Goal: Task Accomplishment & Management: Complete application form

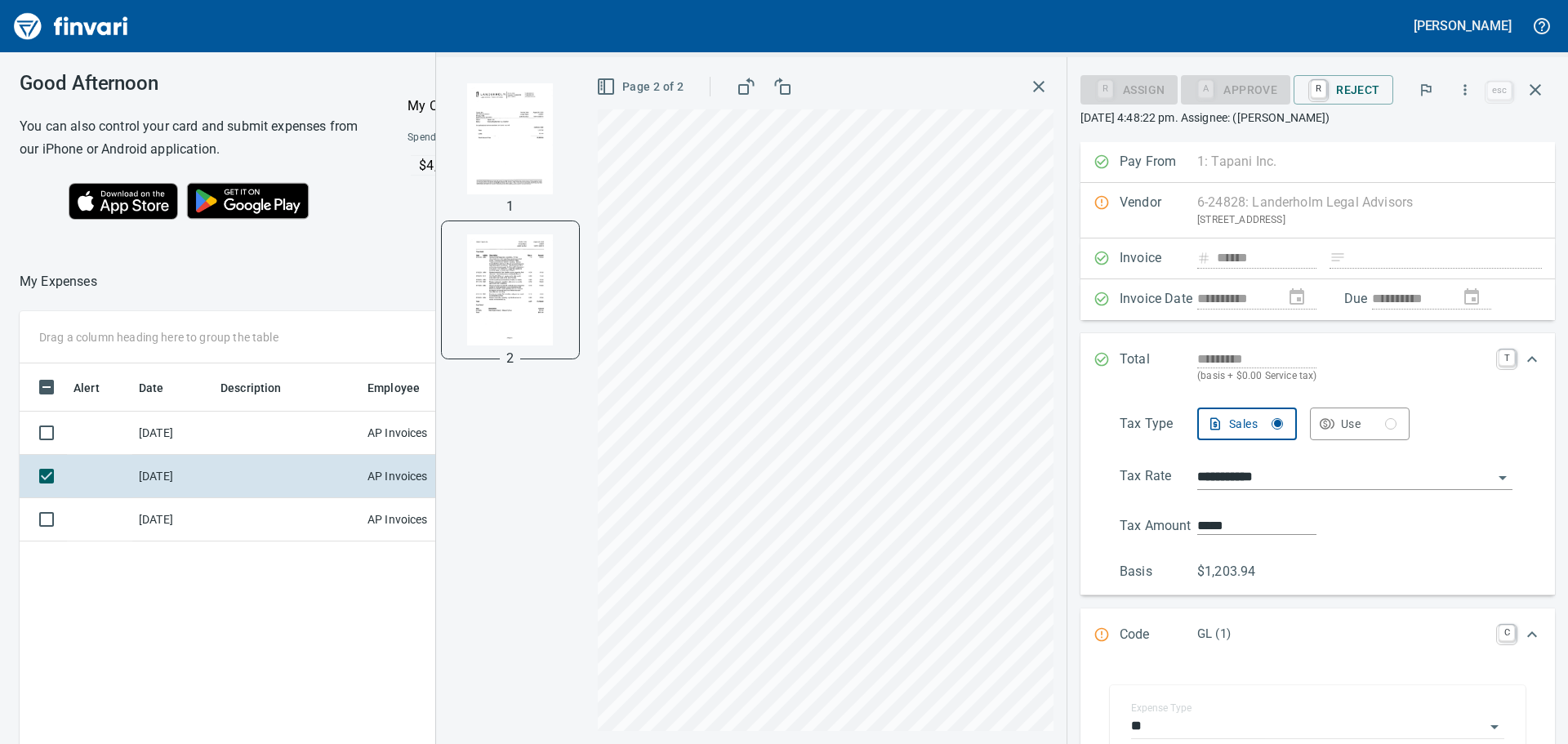
scroll to position [59, 0]
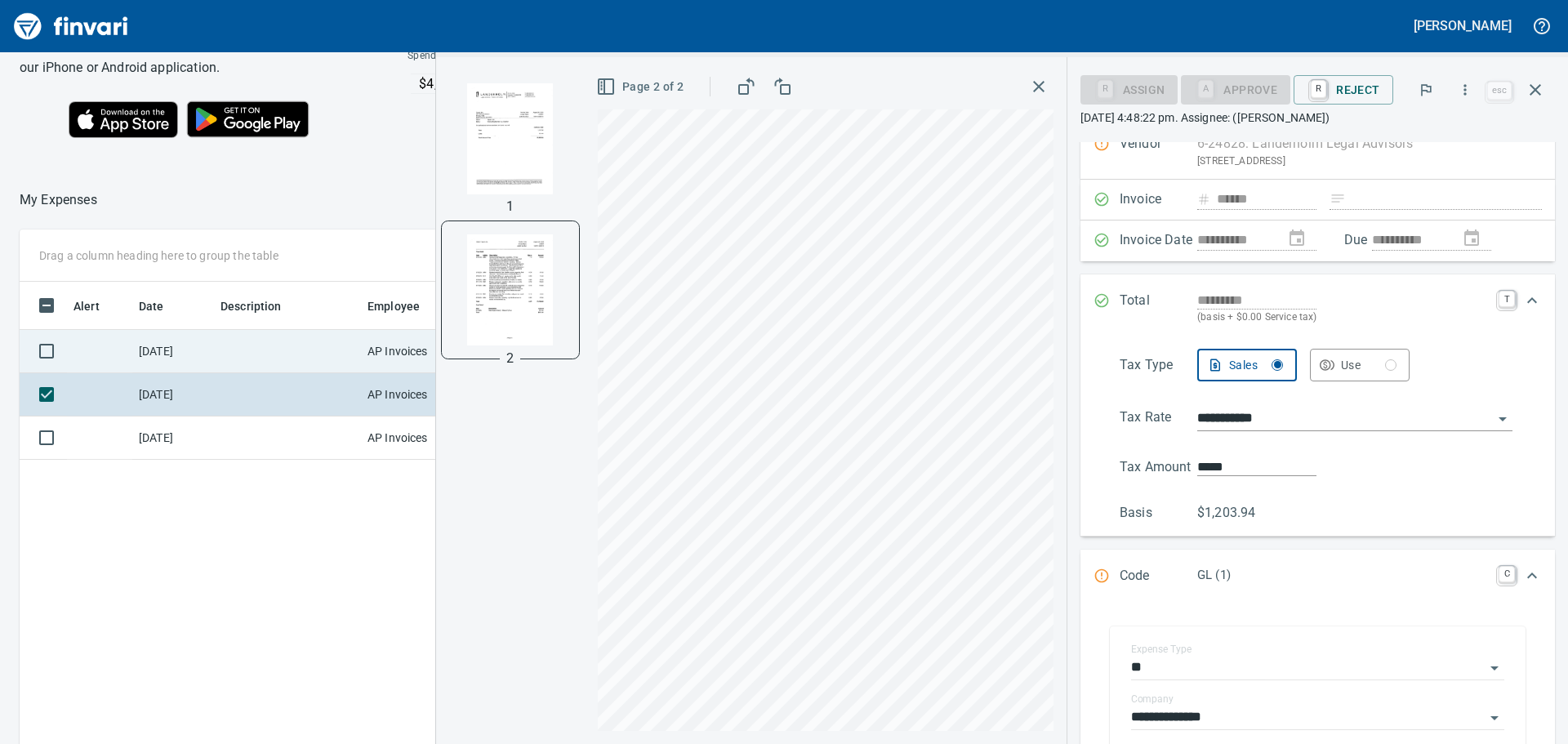
click at [363, 350] on td "AP Invoices" at bounding box center [422, 351] width 123 height 43
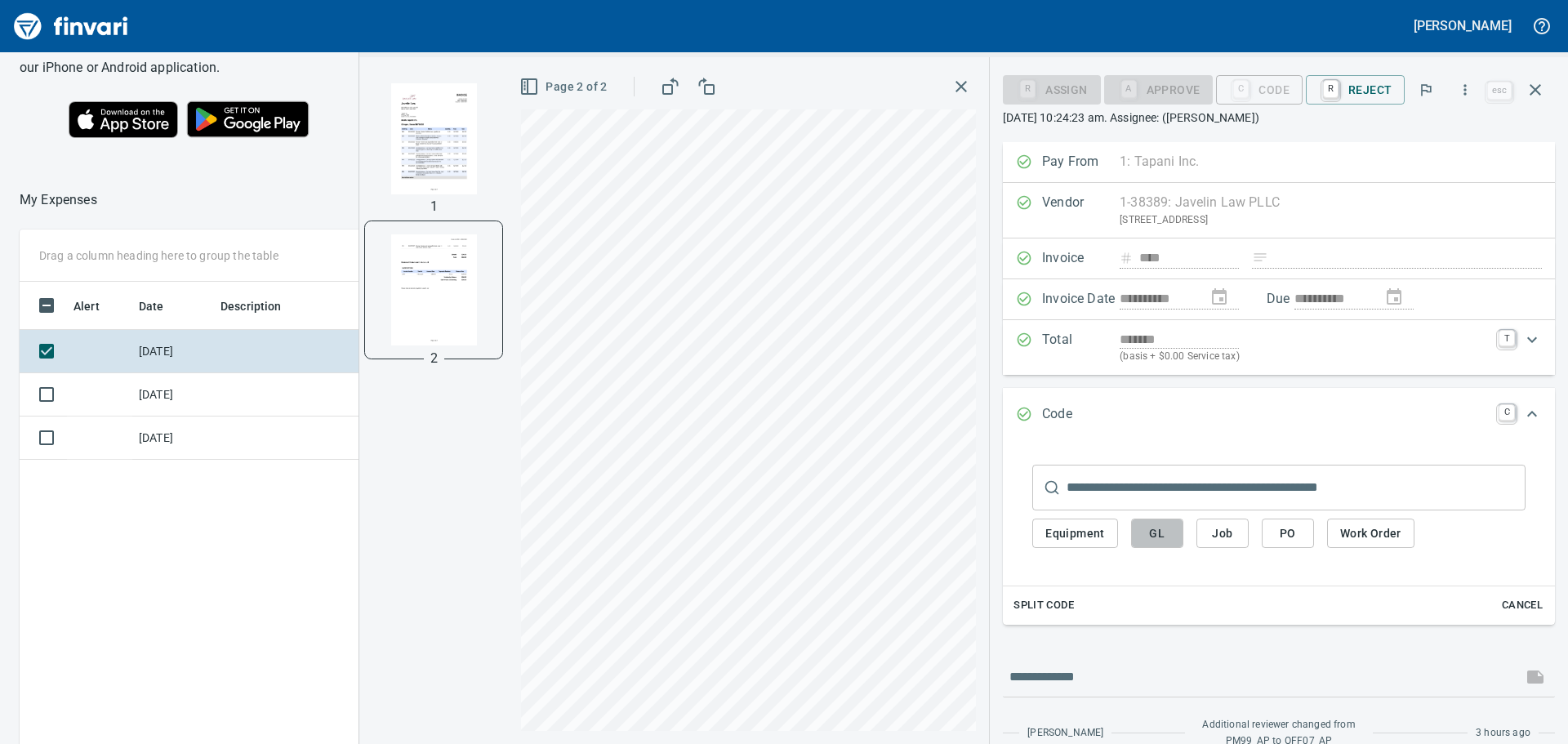
click at [1169, 537] on span "GL" at bounding box center [1157, 533] width 26 height 20
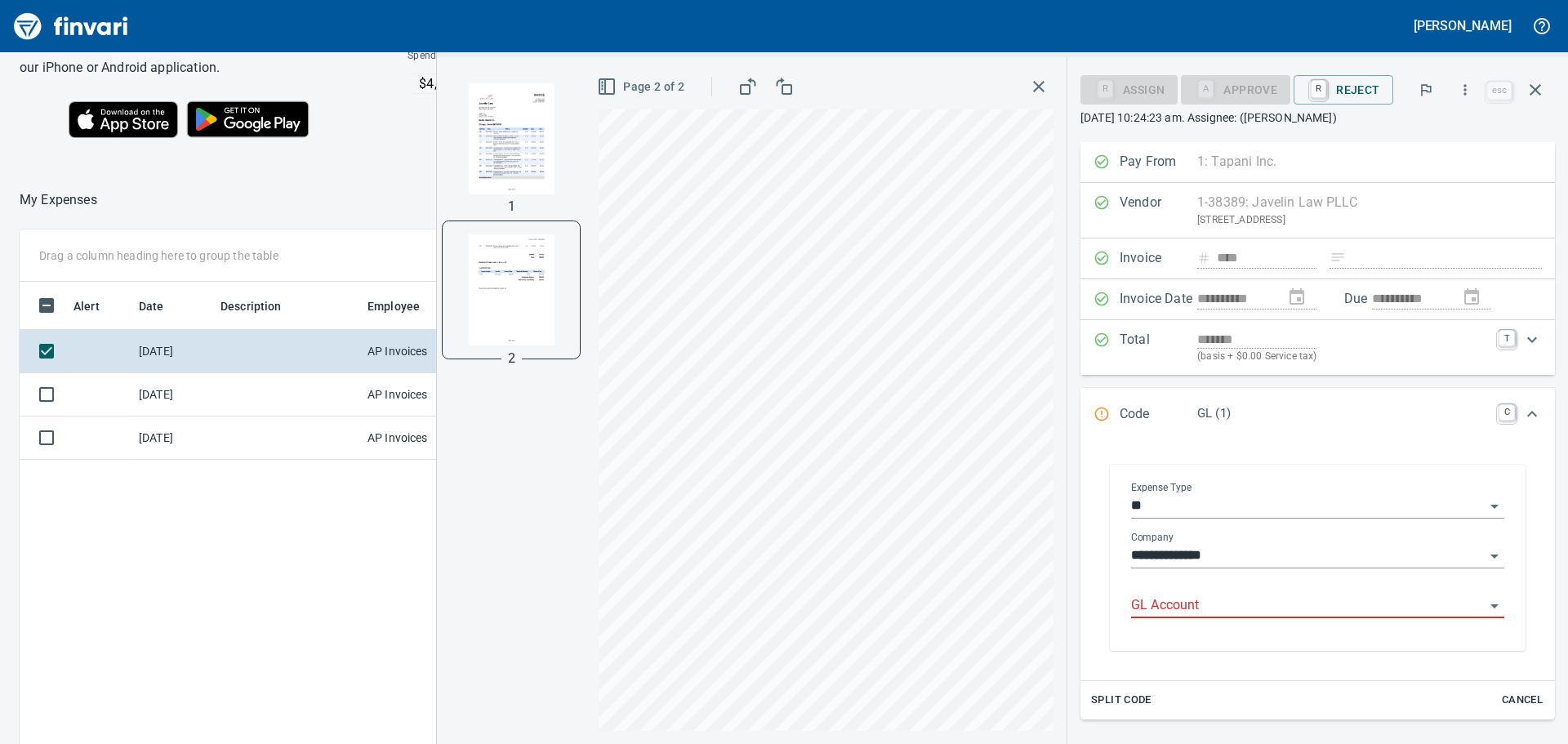
scroll to position [552, 1095]
click at [1187, 608] on input "GL Account" at bounding box center [1307, 606] width 354 height 22
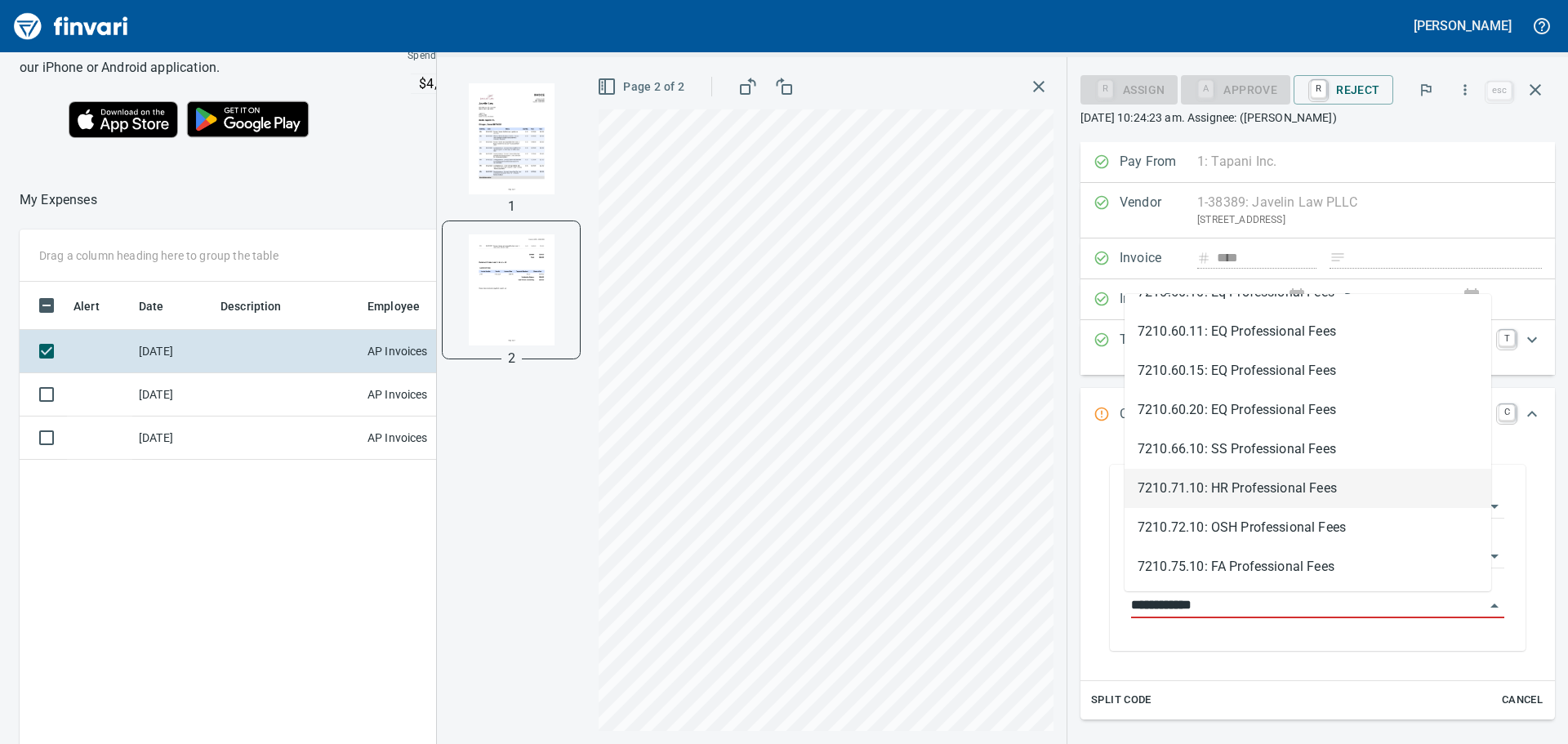
scroll to position [327, 0]
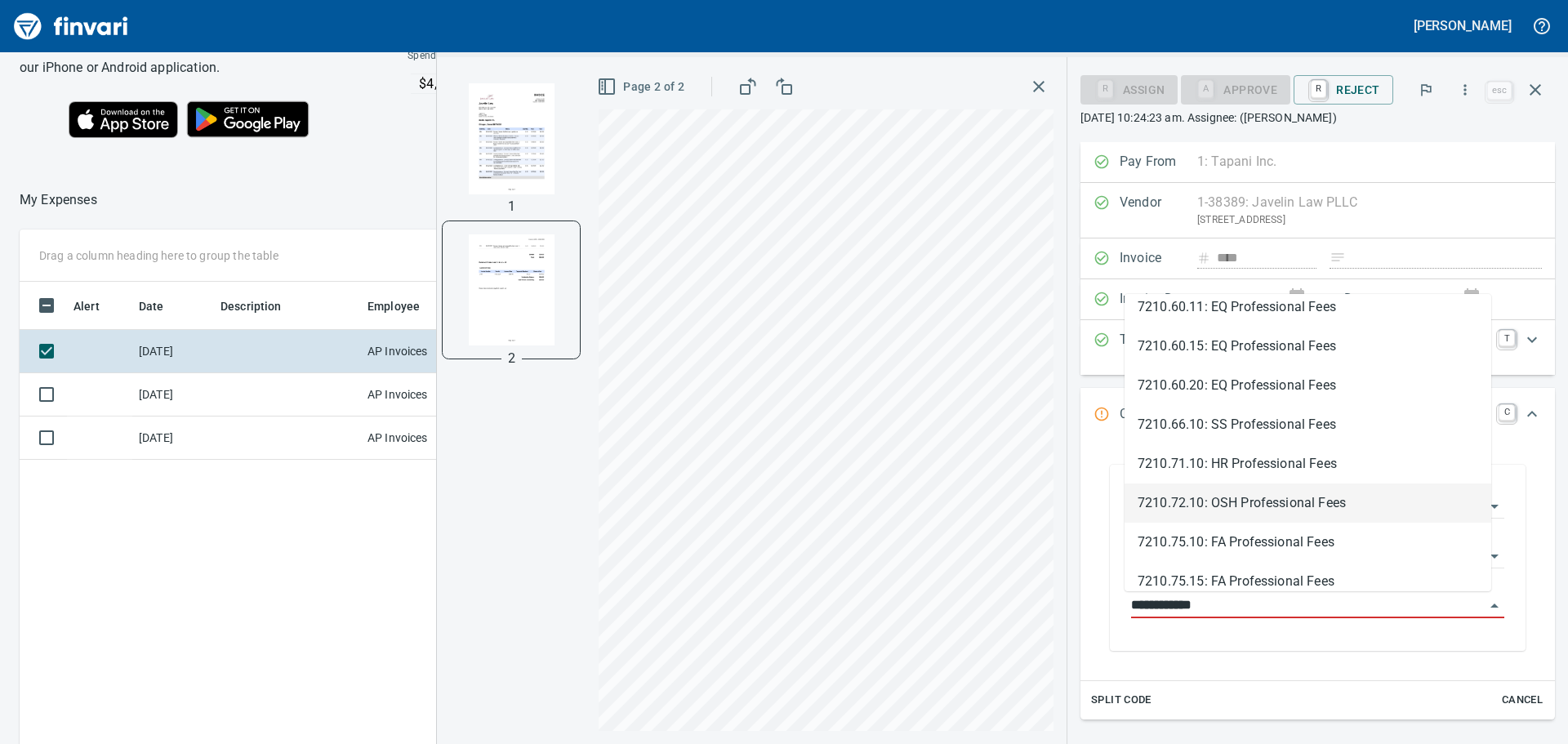
click at [1302, 510] on li "7210.72.10: OSH Professional Fees" at bounding box center [1308, 503] width 366 height 39
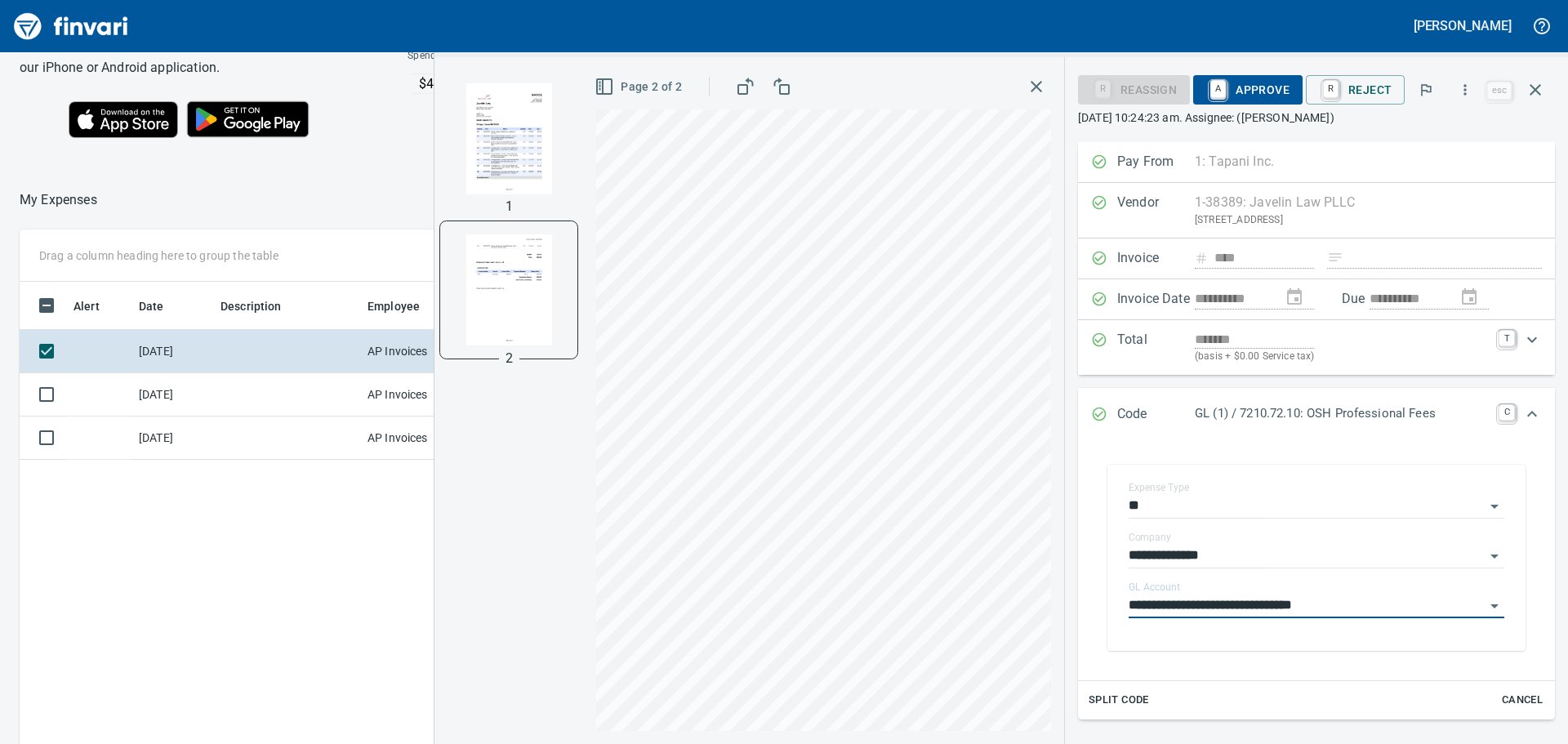
type input "**********"
click at [1260, 94] on span "A Approve" at bounding box center [1246, 90] width 83 height 27
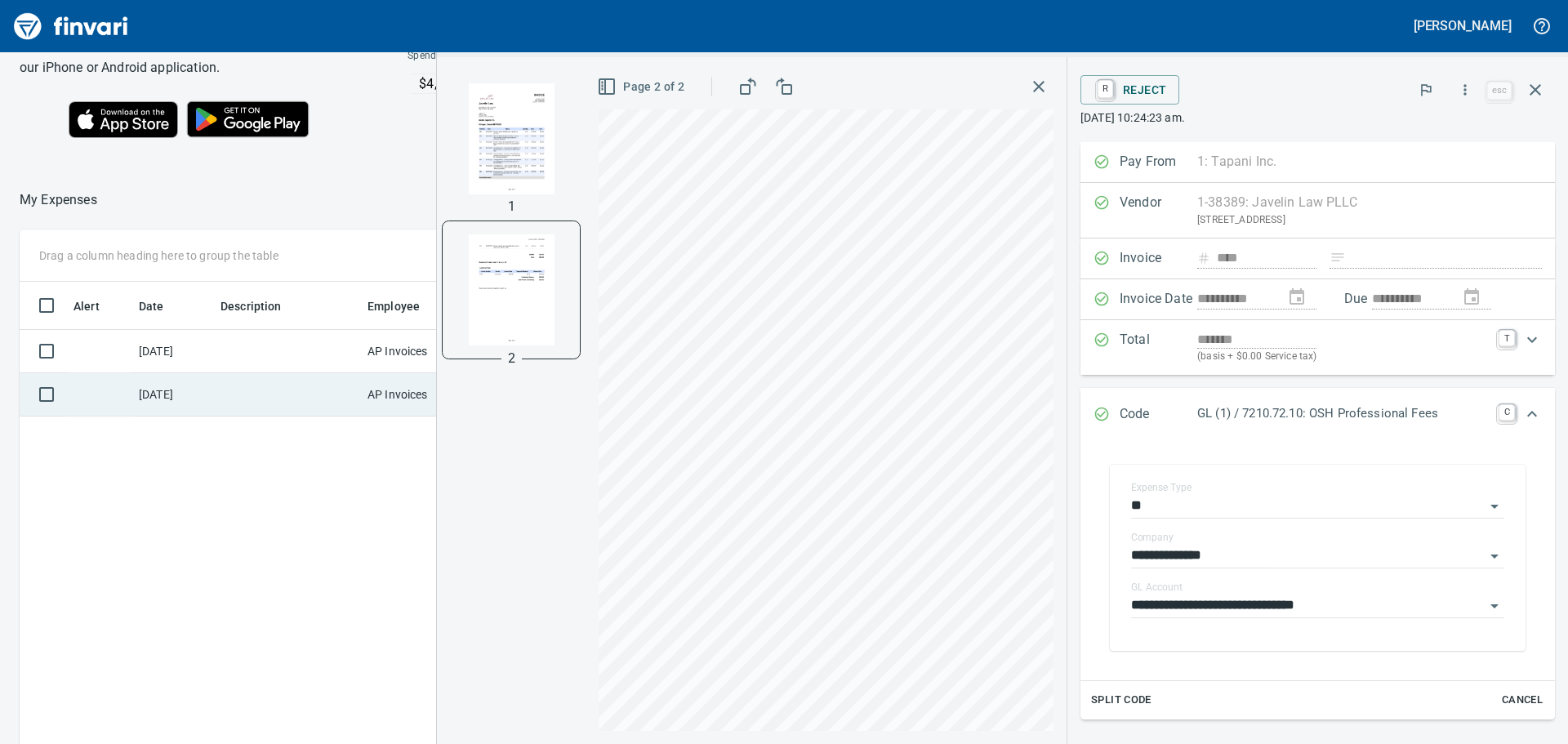
click at [164, 390] on td "[DATE]" at bounding box center [173, 395] width 82 height 43
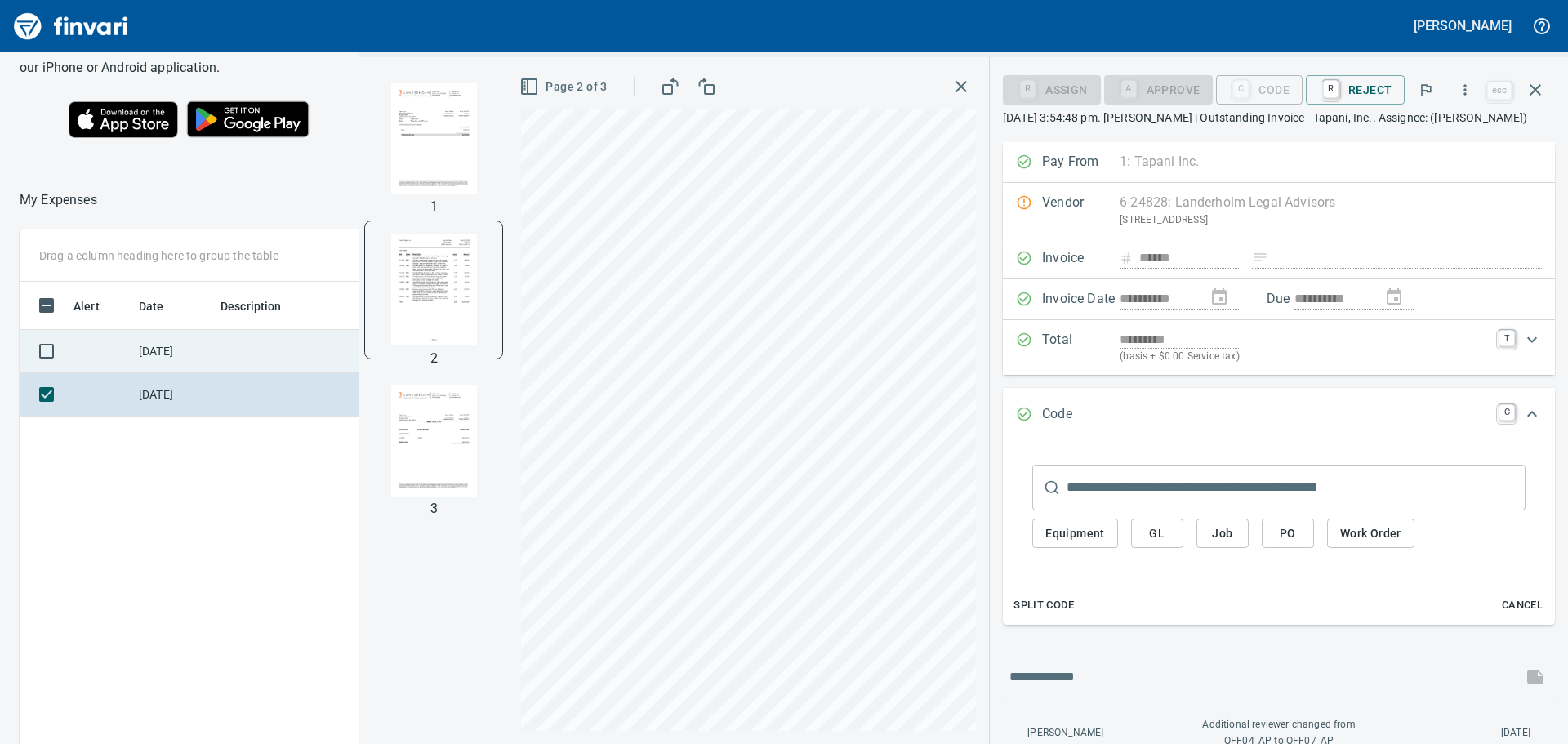
click at [177, 353] on td "[DATE]" at bounding box center [173, 351] width 82 height 43
